Goal: Complete application form

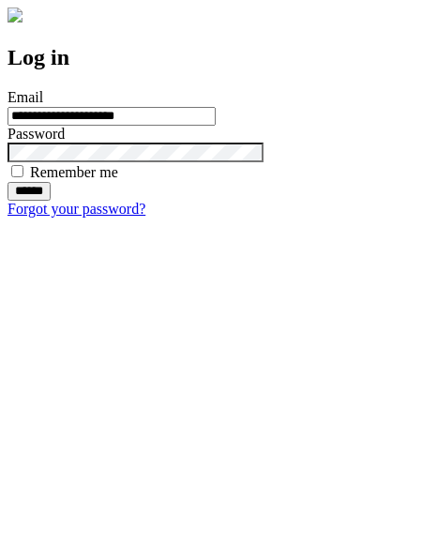
type input "**********"
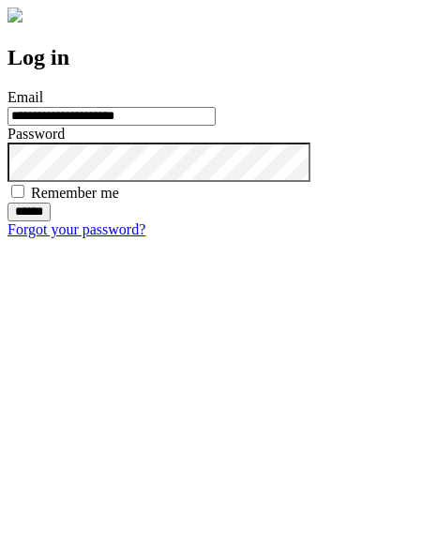
click at [51, 221] on input "******" at bounding box center [29, 212] width 43 height 19
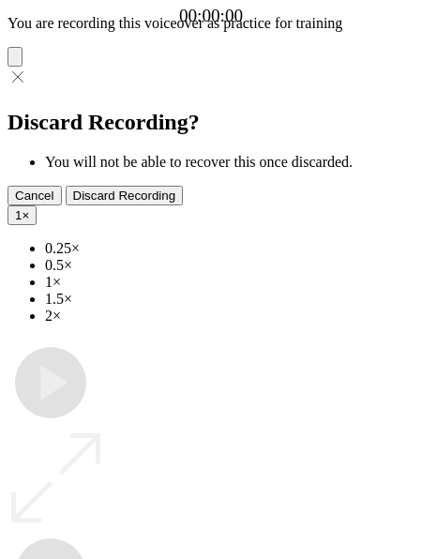
type input "**********"
